Goal: Task Accomplishment & Management: Use online tool/utility

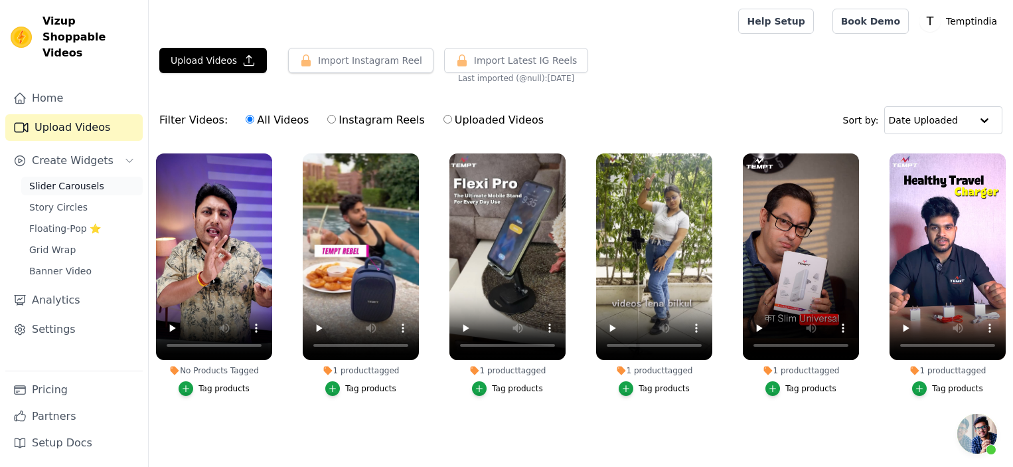
click at [65, 179] on span "Slider Carousels" at bounding box center [66, 185] width 75 height 13
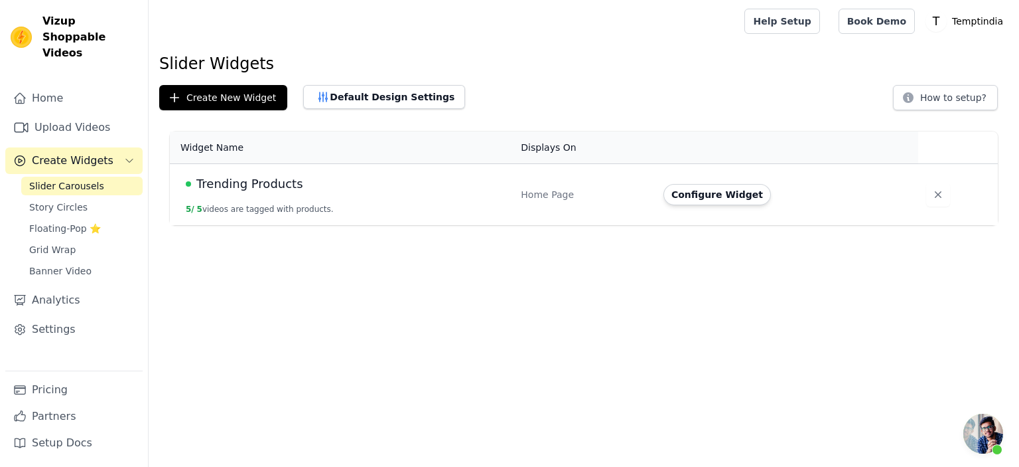
click at [253, 208] on button "5 / 5 videos are tagged with products." at bounding box center [260, 209] width 148 height 11
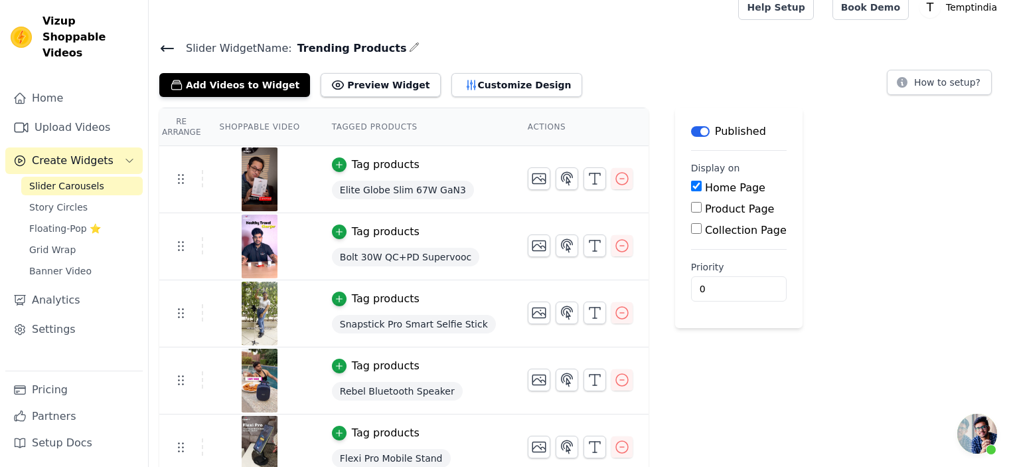
scroll to position [27, 0]
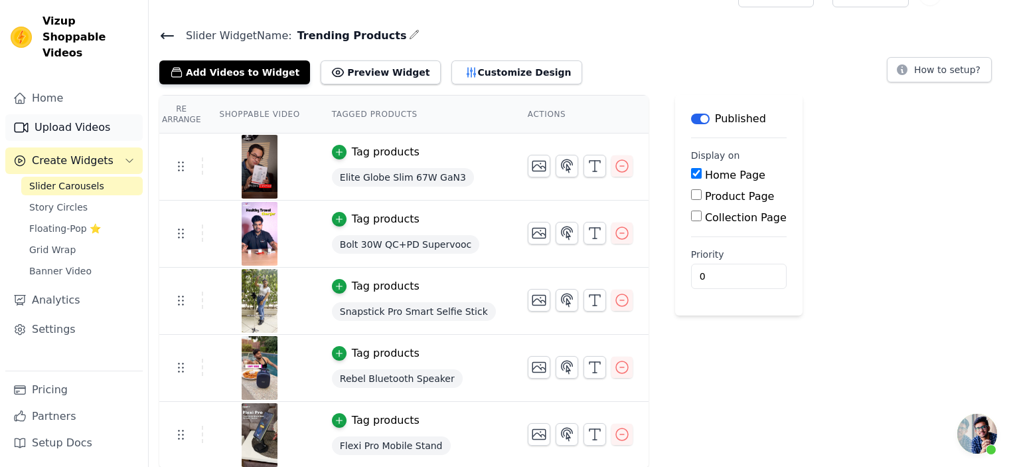
click at [86, 114] on link "Upload Videos" at bounding box center [73, 127] width 137 height 27
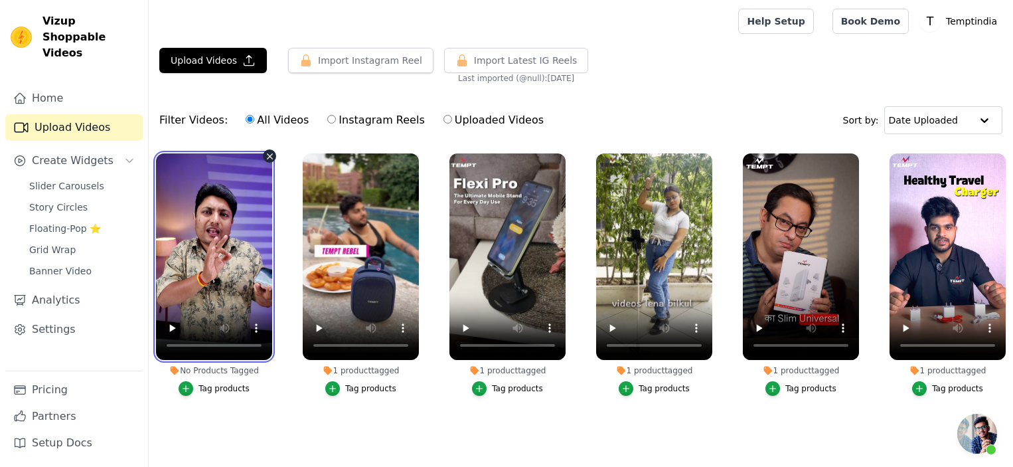
click at [251, 265] on video at bounding box center [214, 256] width 116 height 206
click at [236, 206] on video at bounding box center [214, 256] width 116 height 206
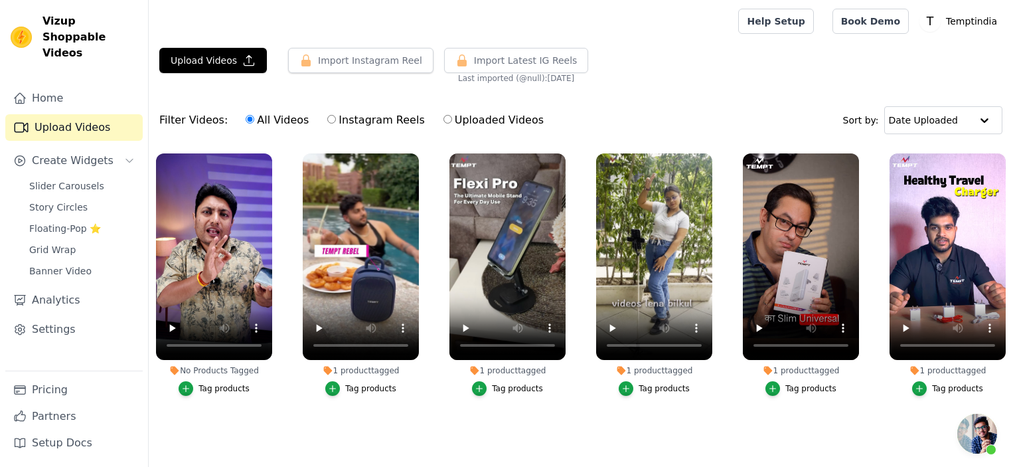
click at [238, 370] on div "No Products Tagged" at bounding box center [214, 370] width 116 height 11
click at [327, 121] on input "Instagram Reels" at bounding box center [331, 119] width 9 height 9
radio input "true"
click at [92, 179] on span "Slider Carousels" at bounding box center [66, 185] width 75 height 13
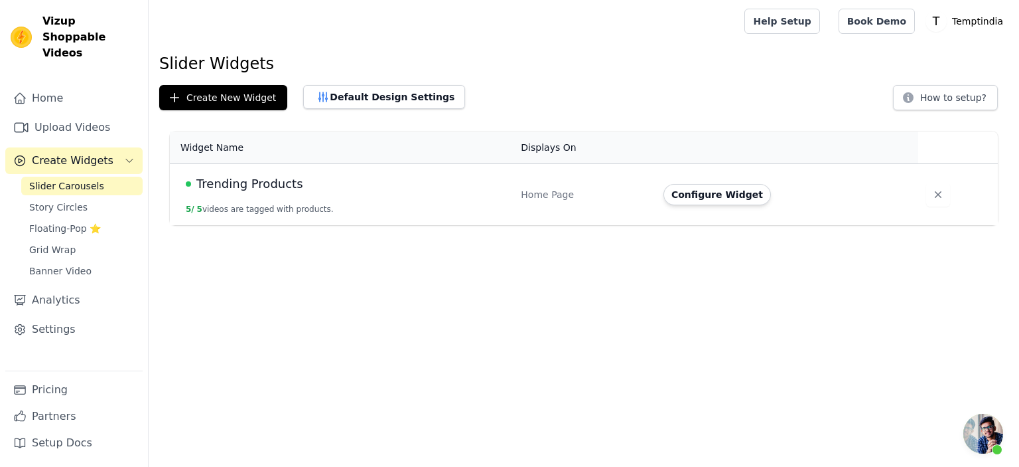
click at [236, 183] on span "Trending Products" at bounding box center [249, 184] width 107 height 19
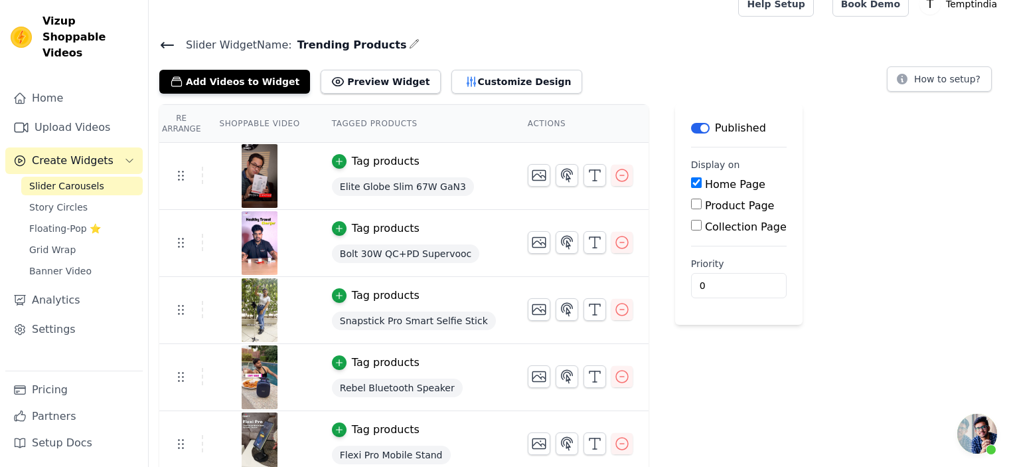
scroll to position [27, 0]
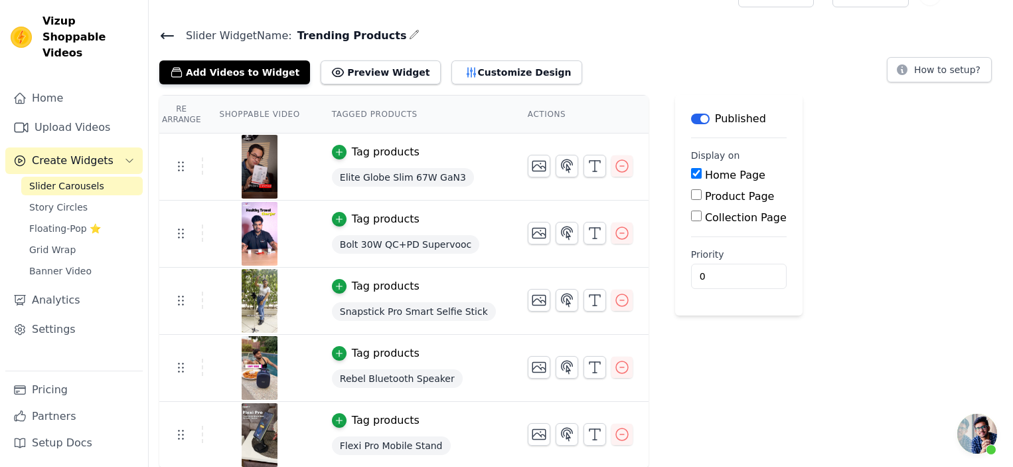
click at [691, 117] on button "Label" at bounding box center [700, 118] width 19 height 11
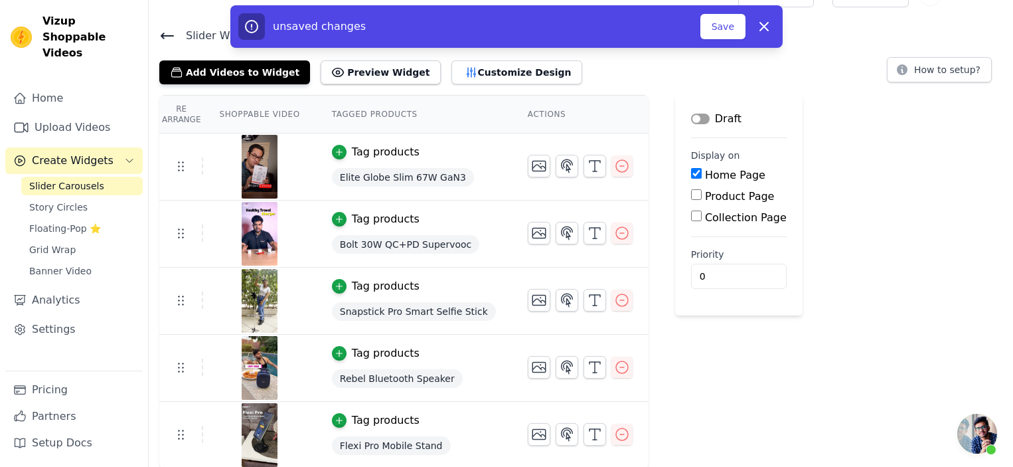
click at [691, 117] on button "Label" at bounding box center [700, 118] width 19 height 11
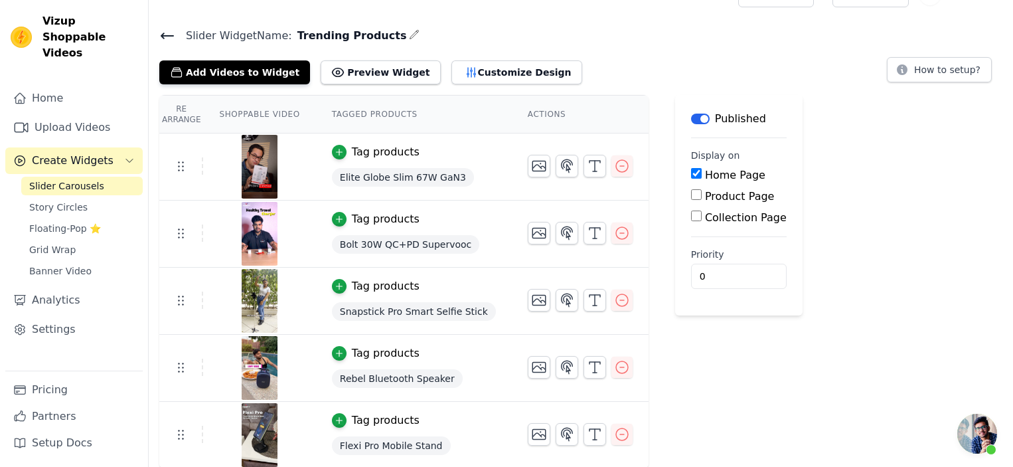
scroll to position [0, 0]
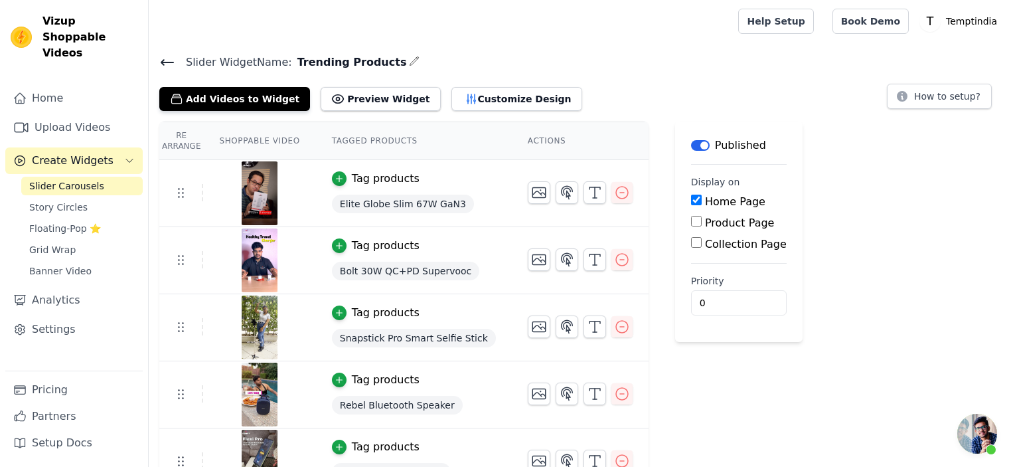
click at [364, 143] on th "Tagged Products" at bounding box center [414, 141] width 196 height 38
click at [532, 137] on th "Actions" at bounding box center [580, 141] width 137 height 38
click at [222, 98] on button "Add Videos to Widget" at bounding box center [234, 99] width 151 height 24
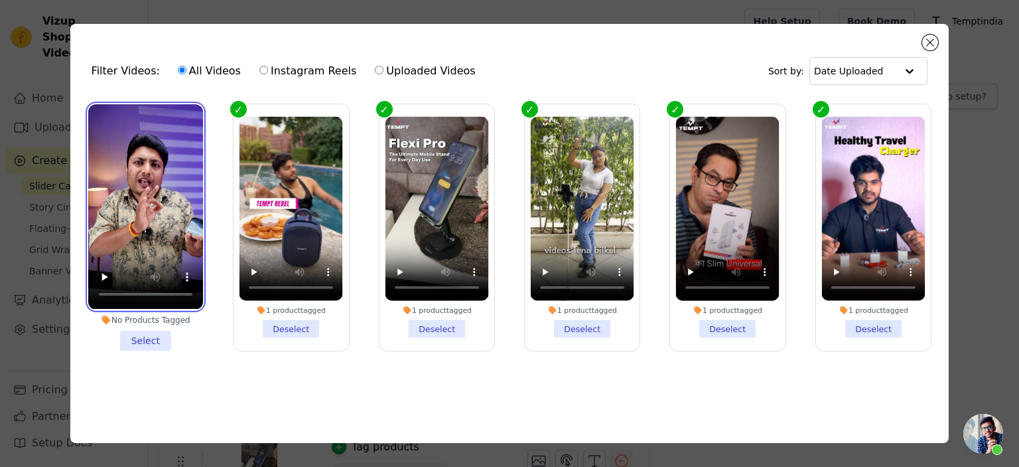
click at [126, 161] on video at bounding box center [145, 206] width 115 height 204
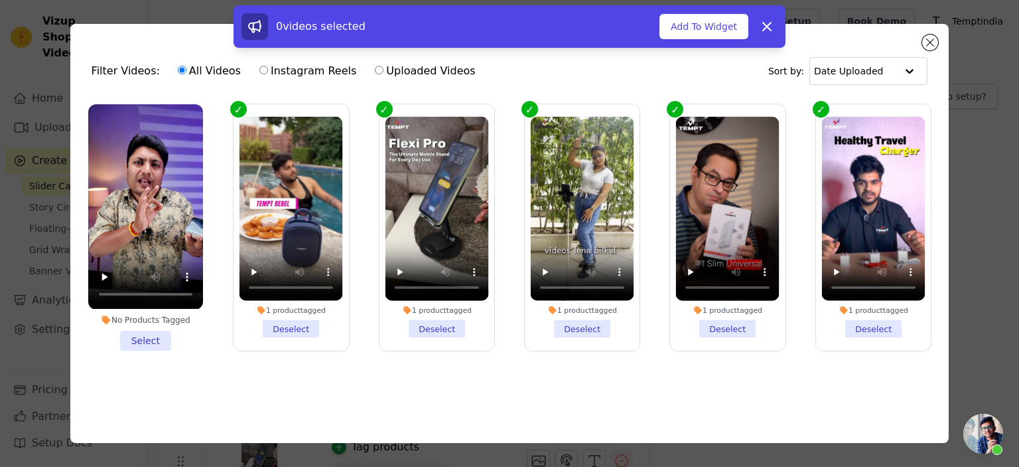
click at [152, 337] on li "No Products Tagged Select" at bounding box center [145, 227] width 115 height 246
click at [0, 0] on input "No Products Tagged Select" at bounding box center [0, 0] width 0 height 0
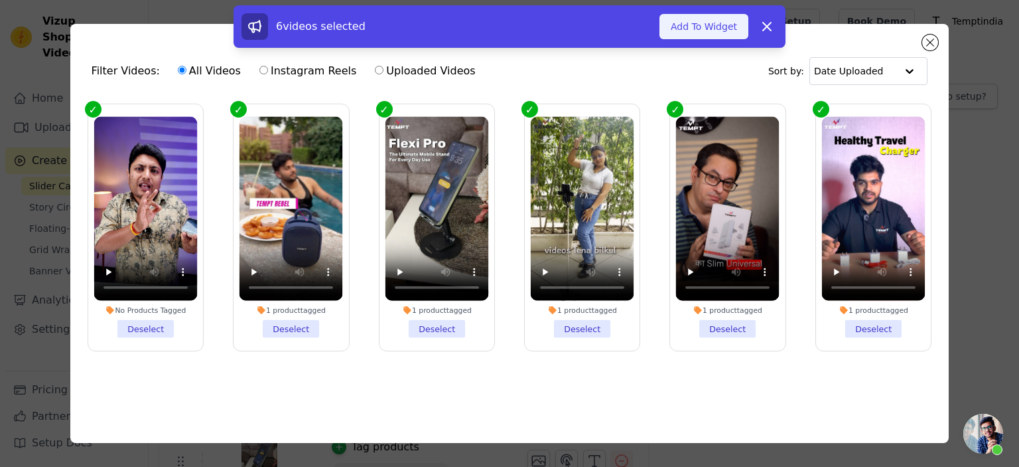
click at [725, 29] on button "Add To Widget" at bounding box center [704, 26] width 89 height 25
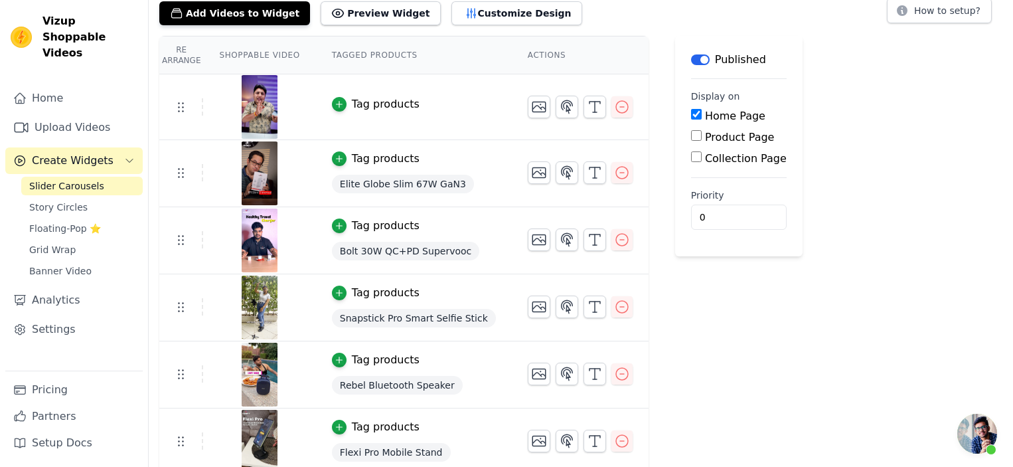
scroll to position [92, 0]
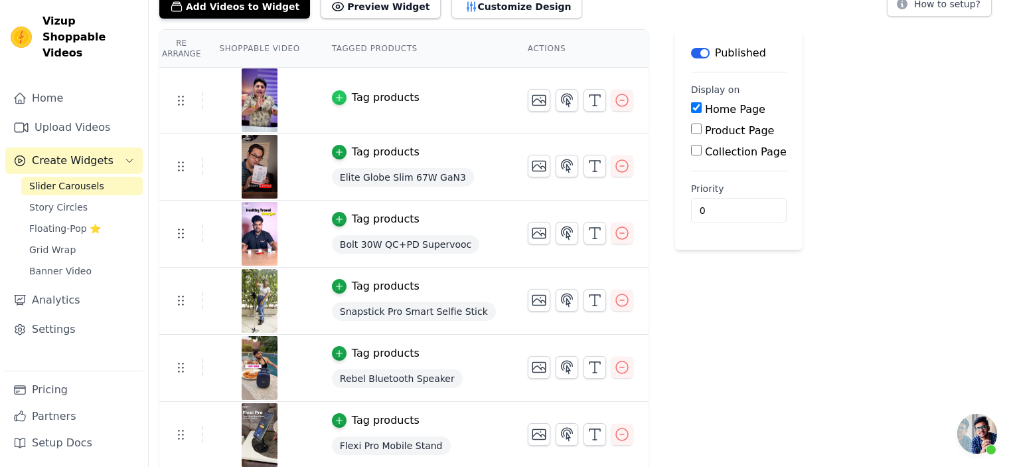
click at [343, 99] on icon "button" at bounding box center [338, 97] width 9 height 9
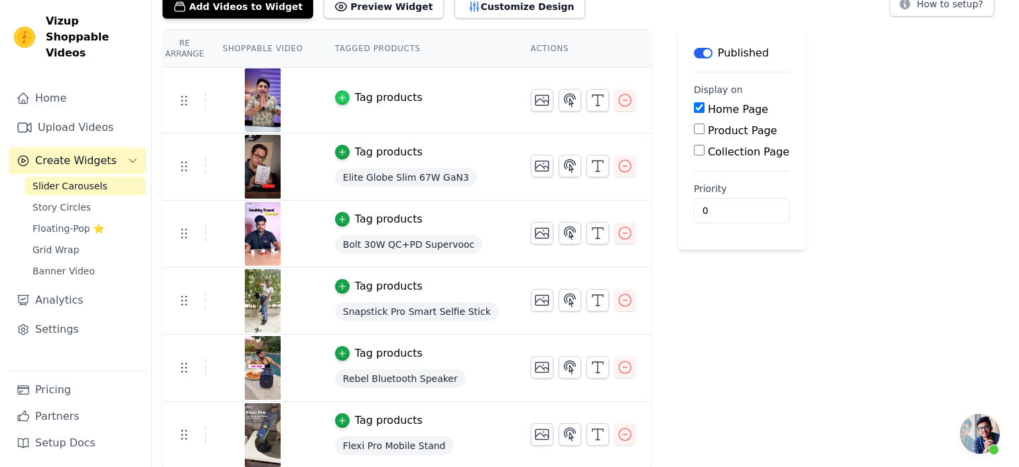
scroll to position [0, 0]
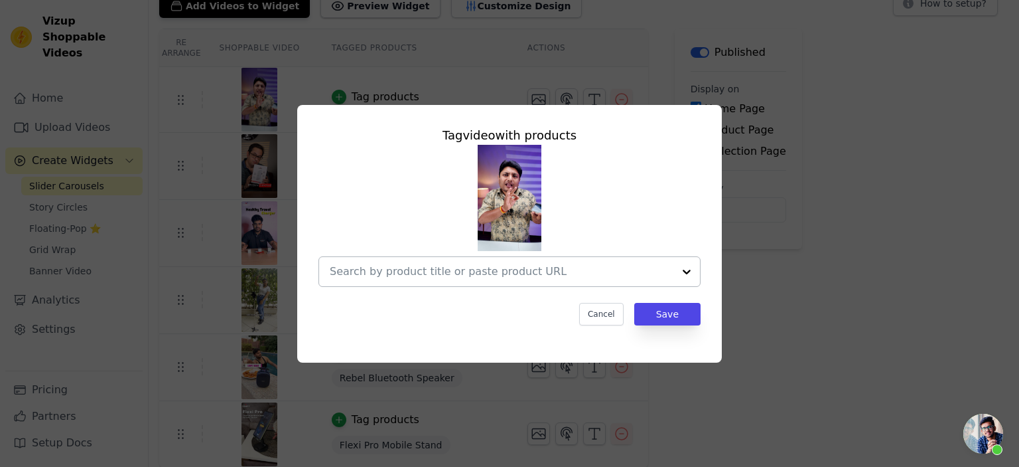
click at [457, 267] on input "text" at bounding box center [502, 271] width 344 height 16
click at [356, 267] on input "text" at bounding box center [502, 271] width 344 height 16
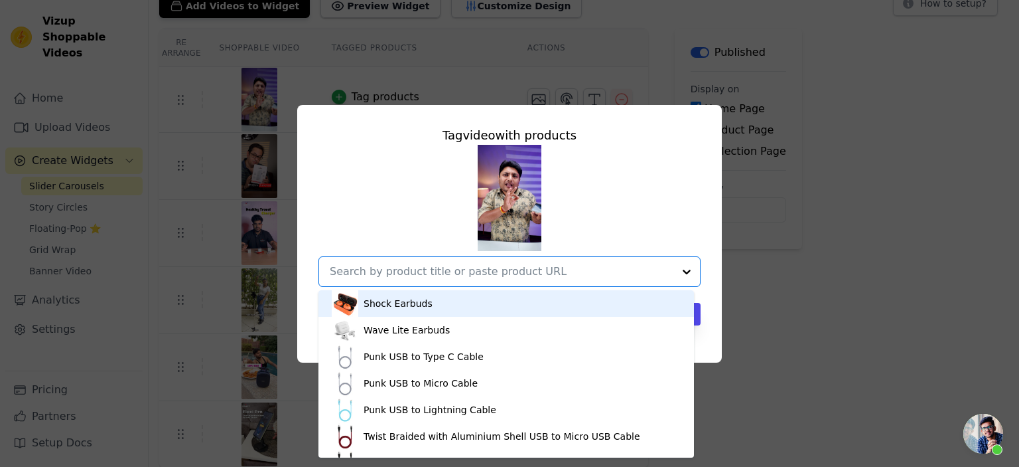
paste input "[URL][DOMAIN_NAME]"
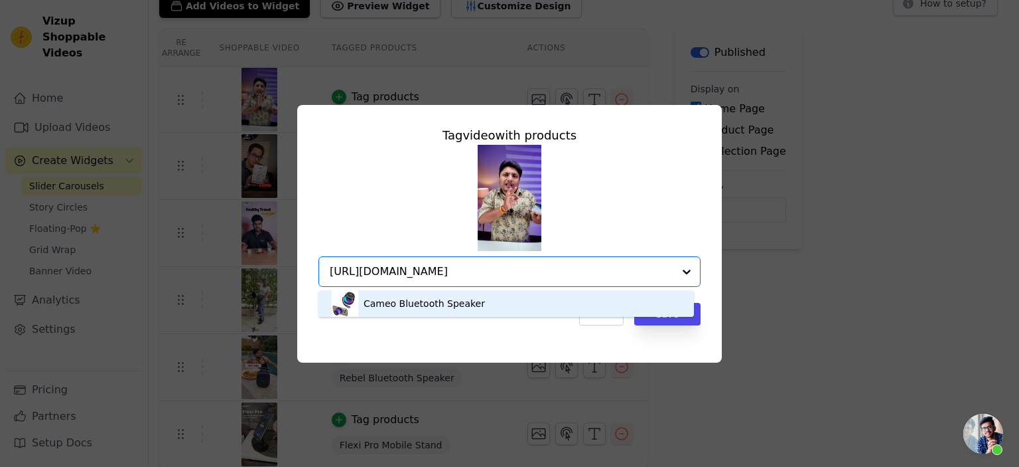
type input "[URL][DOMAIN_NAME]"
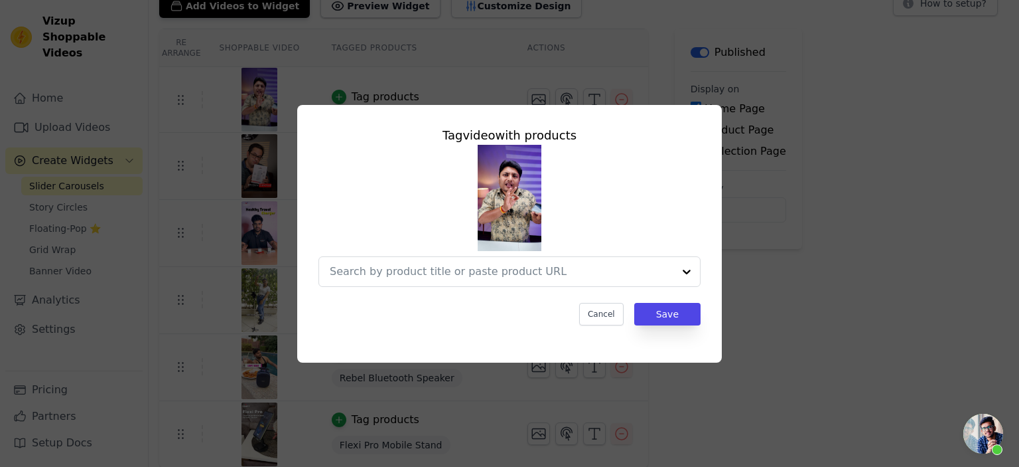
click at [625, 339] on div "Tag video with products Cancel Save" at bounding box center [509, 234] width 425 height 258
click at [544, 272] on input "text" at bounding box center [502, 271] width 344 height 16
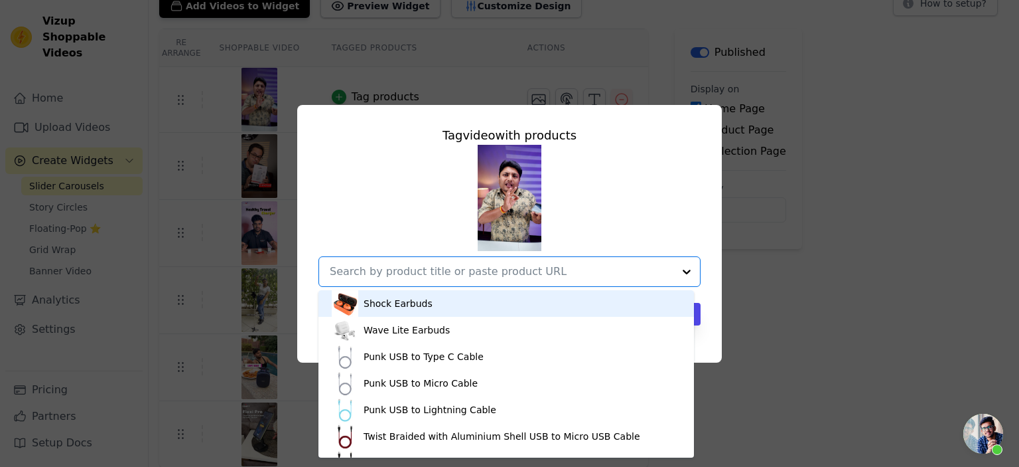
paste input "[URL][DOMAIN_NAME]"
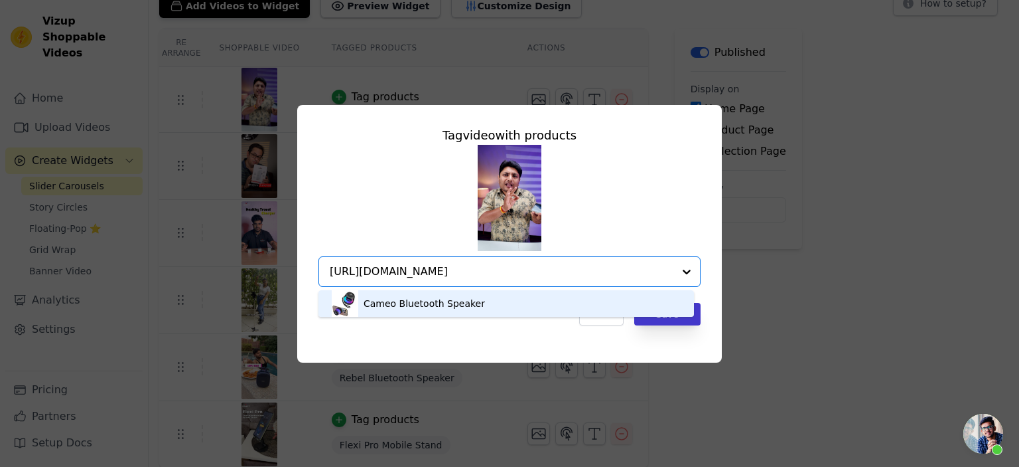
type input "[URL][DOMAIN_NAME]"
click at [684, 320] on button "Save" at bounding box center [667, 314] width 66 height 23
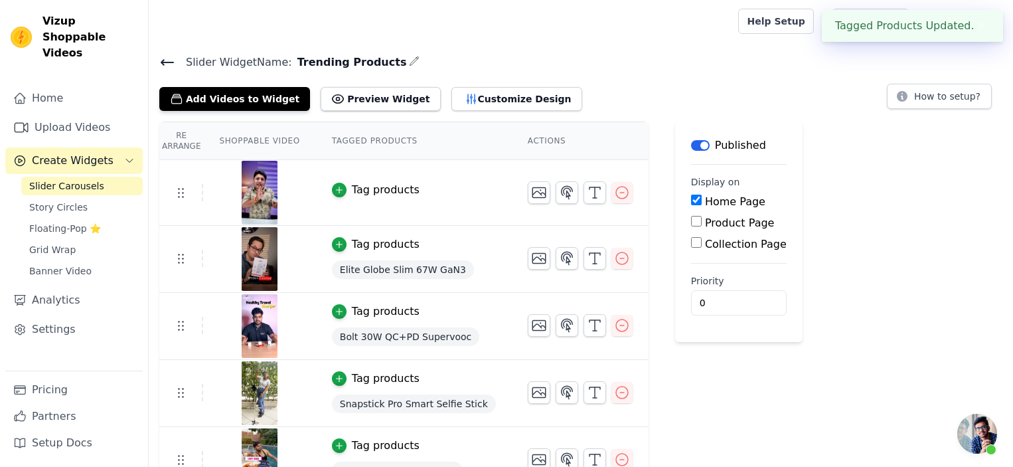
click at [383, 192] on div "Tag products" at bounding box center [386, 190] width 68 height 16
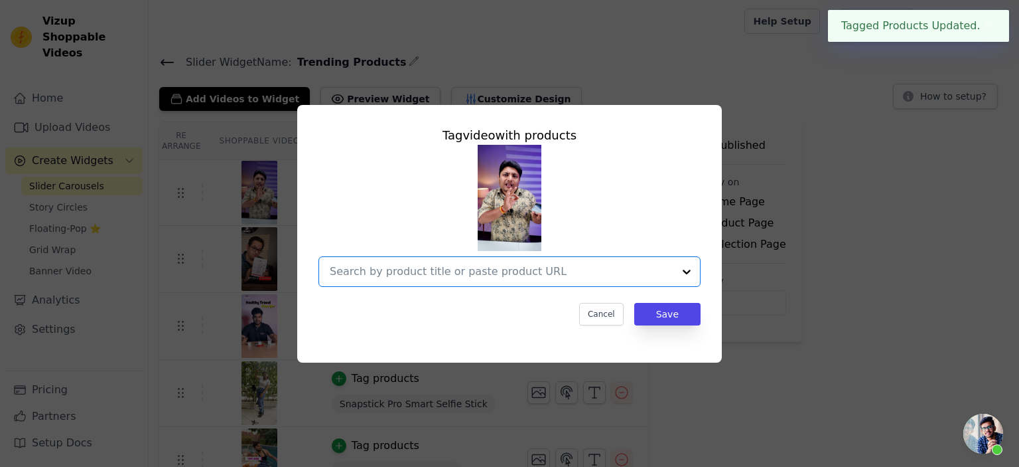
click at [491, 277] on input "text" at bounding box center [502, 271] width 344 height 16
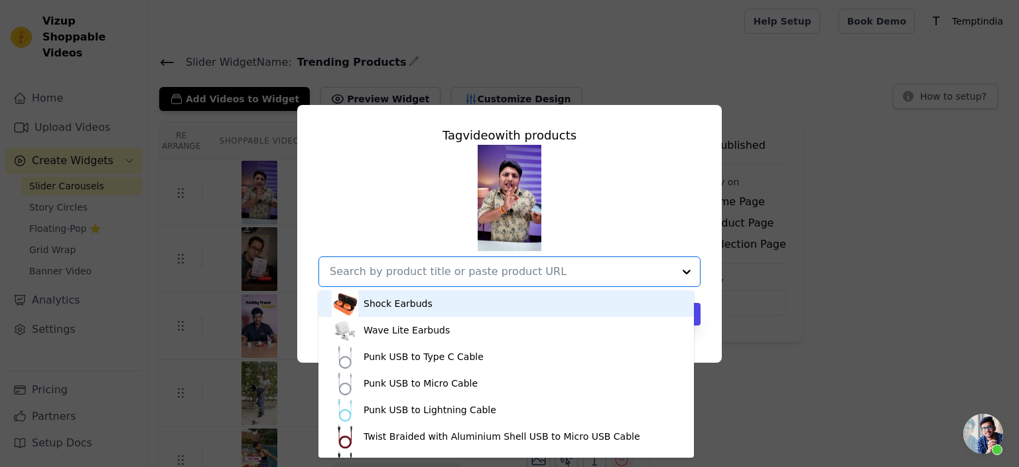
paste input "[URL][DOMAIN_NAME]"
type input "[URL][DOMAIN_NAME]"
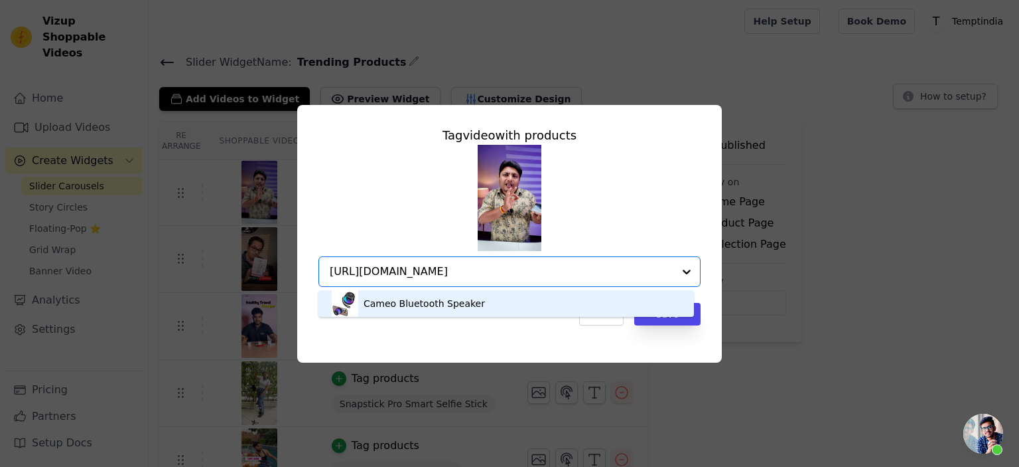
click at [404, 307] on div "Cameo Bluetooth Speaker" at bounding box center [424, 303] width 121 height 13
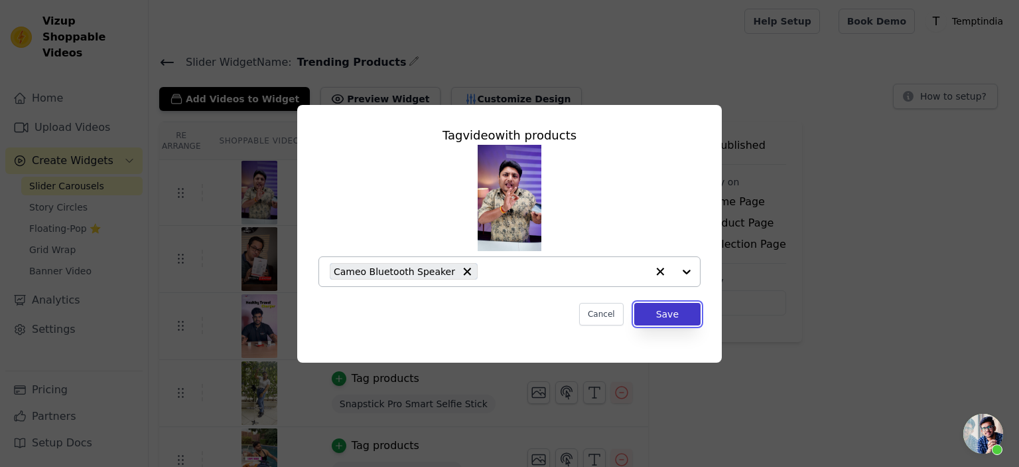
click at [679, 317] on button "Save" at bounding box center [667, 314] width 66 height 23
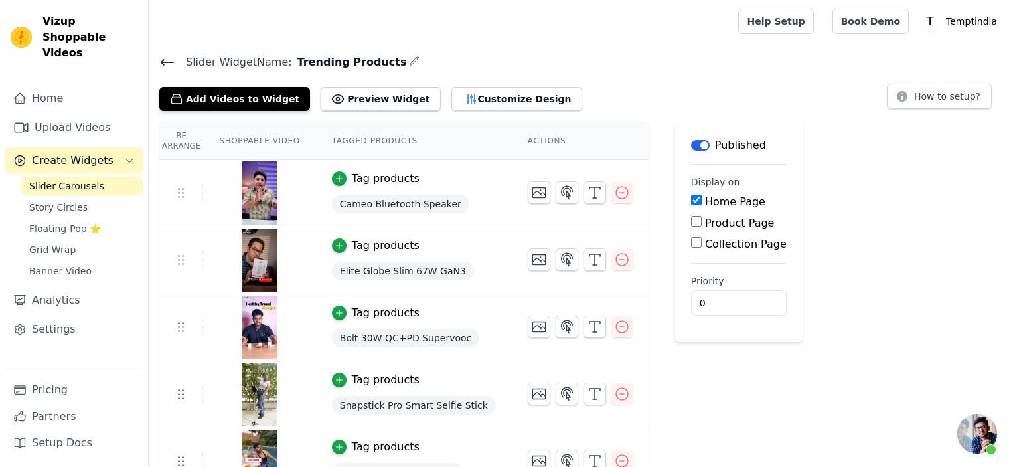
click at [966, 216] on div "Re Arrange Shoppable Video Tagged Products Actions Tag products Cameo Bluetooth…" at bounding box center [581, 341] width 864 height 441
